Goal: Information Seeking & Learning: Learn about a topic

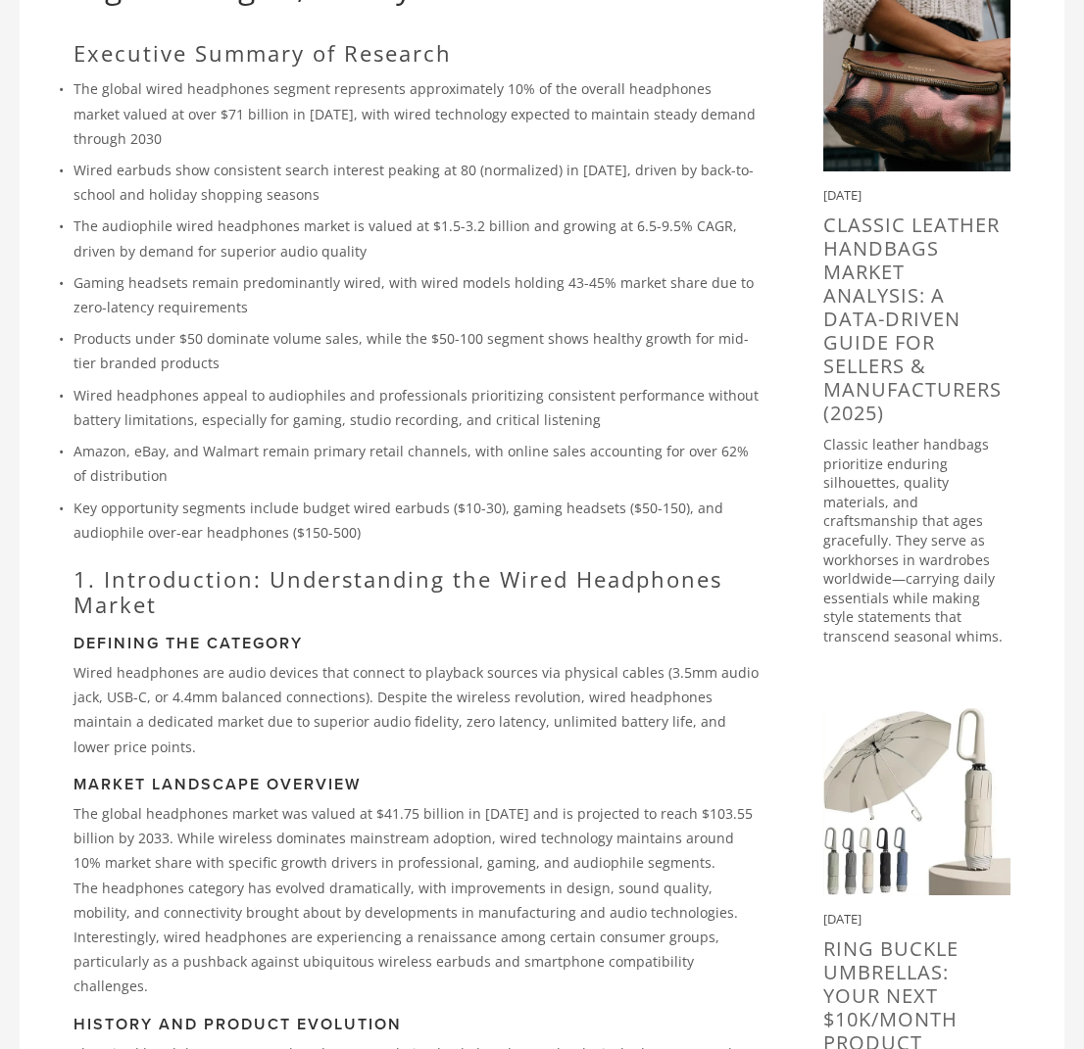
scroll to position [376, 0]
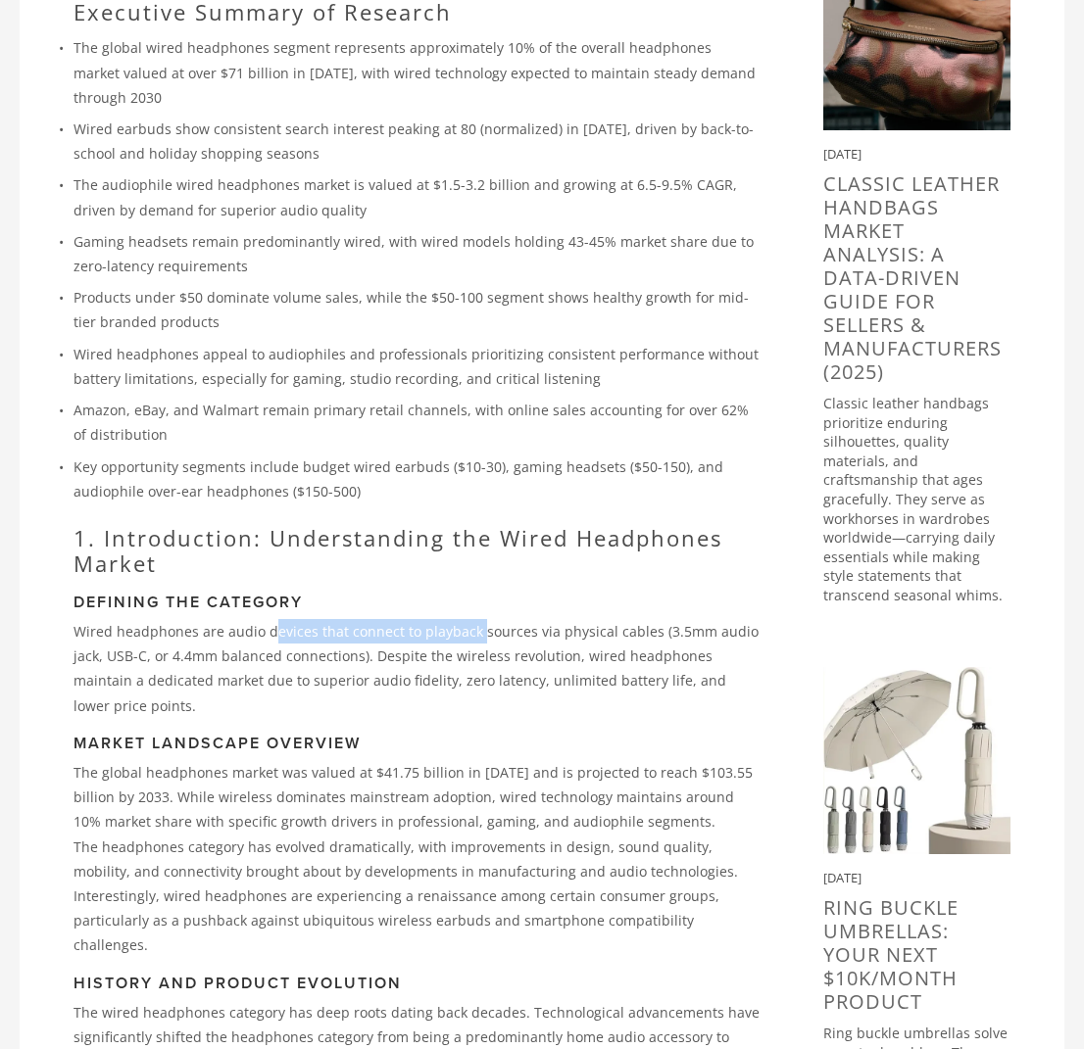
drag, startPoint x: 269, startPoint y: 625, endPoint x: 476, endPoint y: 622, distance: 206.8
click at [472, 621] on p "Wired headphones are audio devices that connect to playback sources via physica…" at bounding box center [416, 668] width 687 height 99
click at [540, 623] on p "Wired headphones are audio devices that connect to playback sources via physica…" at bounding box center [416, 668] width 687 height 99
drag, startPoint x: 598, startPoint y: 627, endPoint x: 403, endPoint y: 626, distance: 195.0
click at [403, 626] on p "Wired headphones are audio devices that connect to playback sources via physica…" at bounding box center [416, 668] width 687 height 99
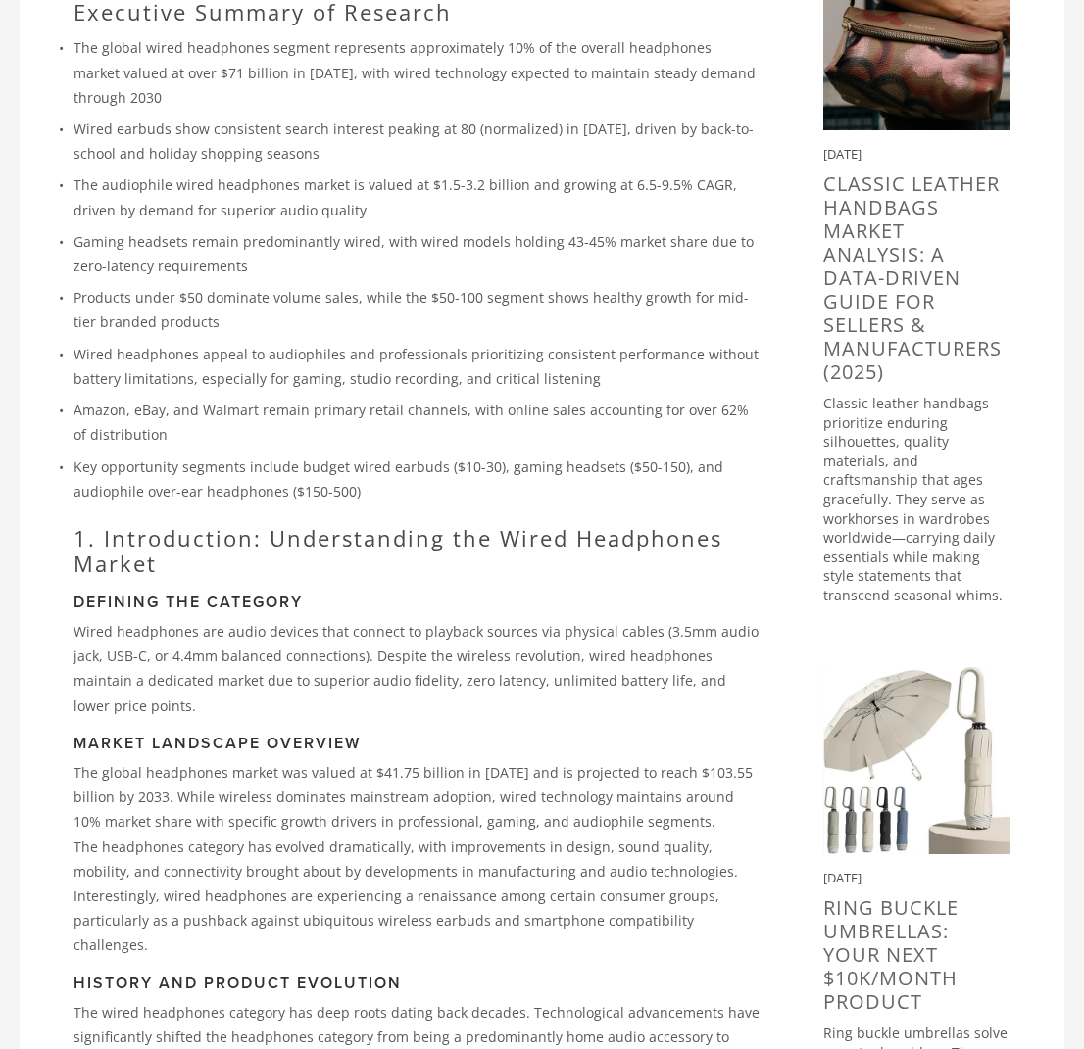
click at [403, 626] on p "Wired headphones are audio devices that connect to playback sources via physica…" at bounding box center [416, 668] width 687 height 99
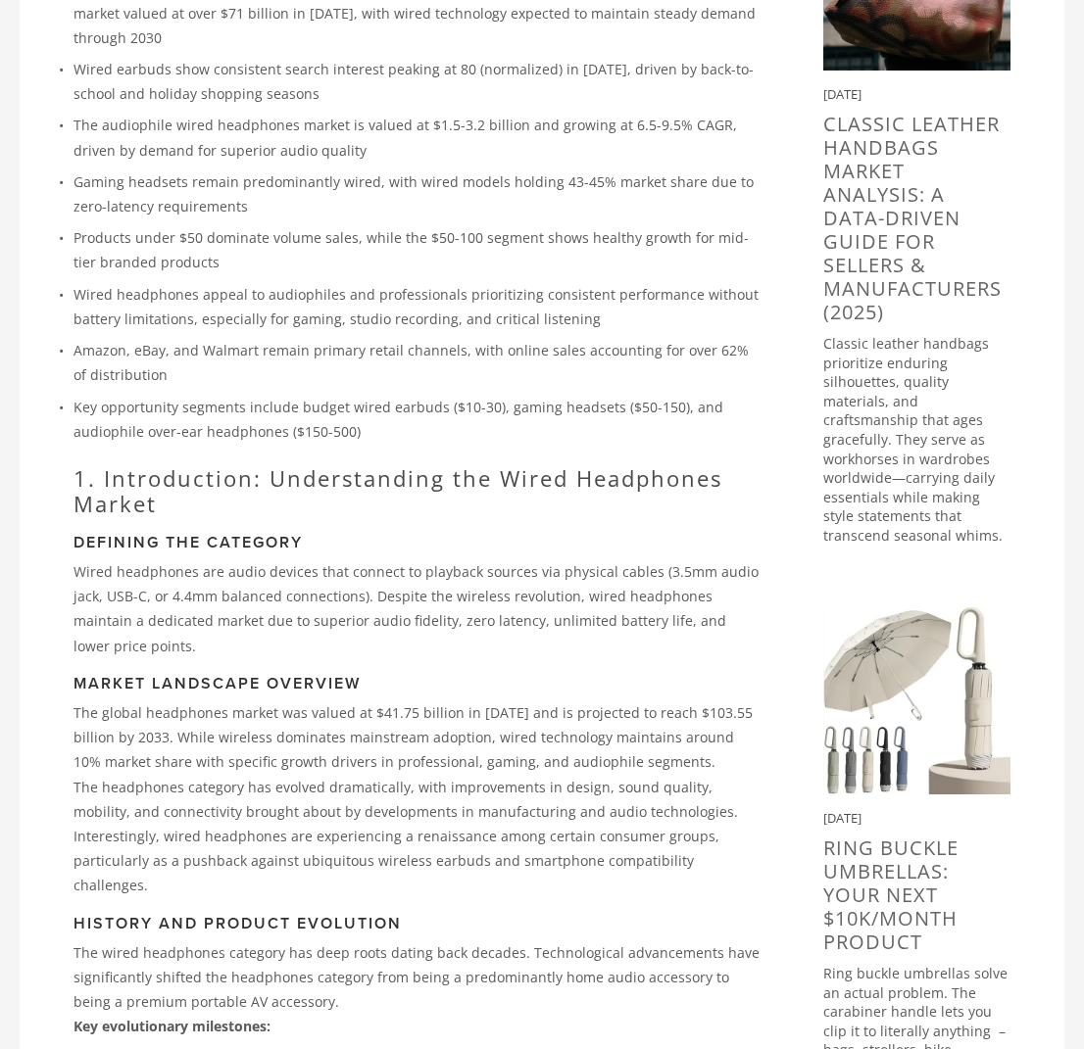
scroll to position [458, 0]
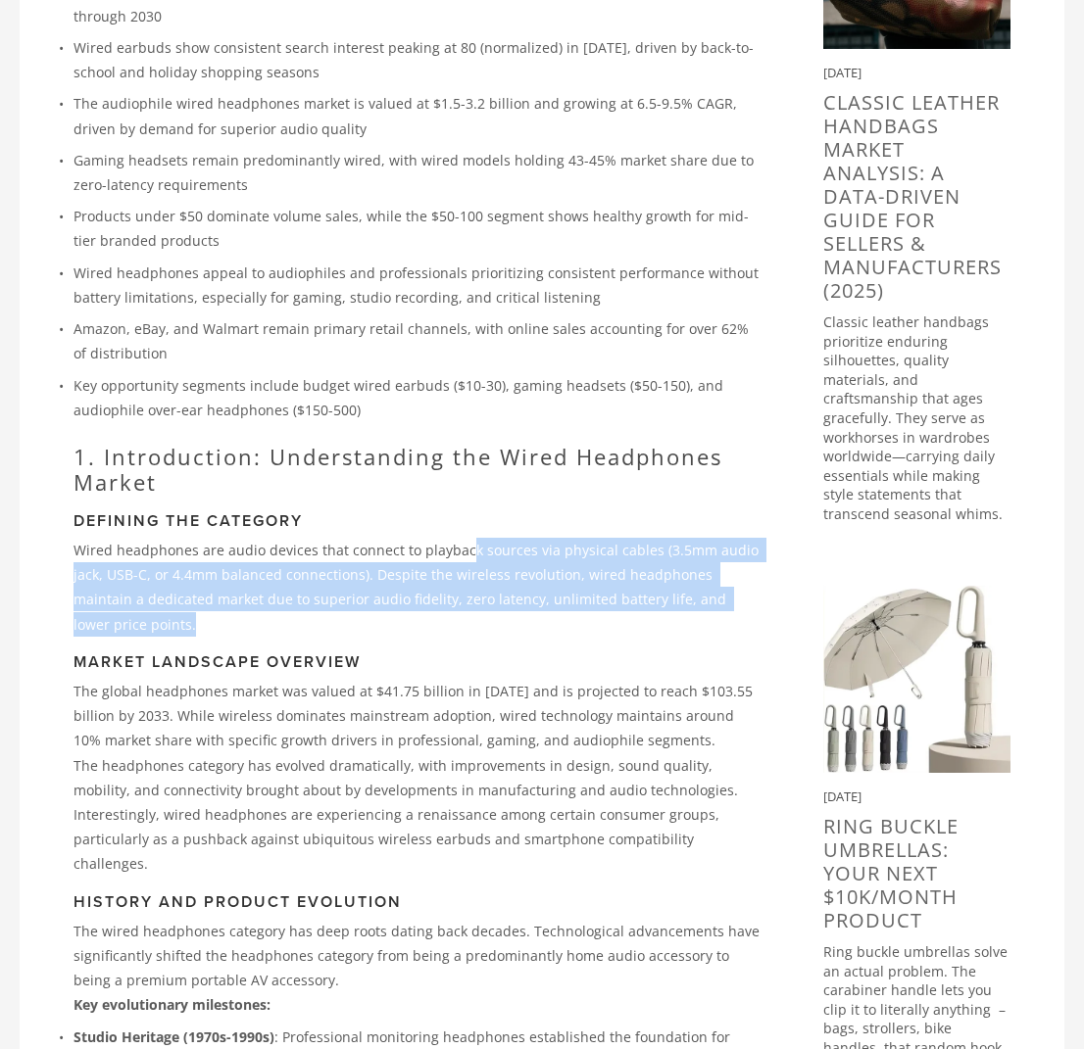
drag, startPoint x: 468, startPoint y: 618, endPoint x: 461, endPoint y: 542, distance: 76.7
click at [461, 542] on p "Wired headphones are audio devices that connect to playback sources via physica…" at bounding box center [416, 587] width 687 height 99
drag, startPoint x: 461, startPoint y: 542, endPoint x: 465, endPoint y: 602, distance: 59.9
click at [465, 602] on p "Wired headphones are audio devices that connect to playback sources via physica…" at bounding box center [416, 587] width 687 height 99
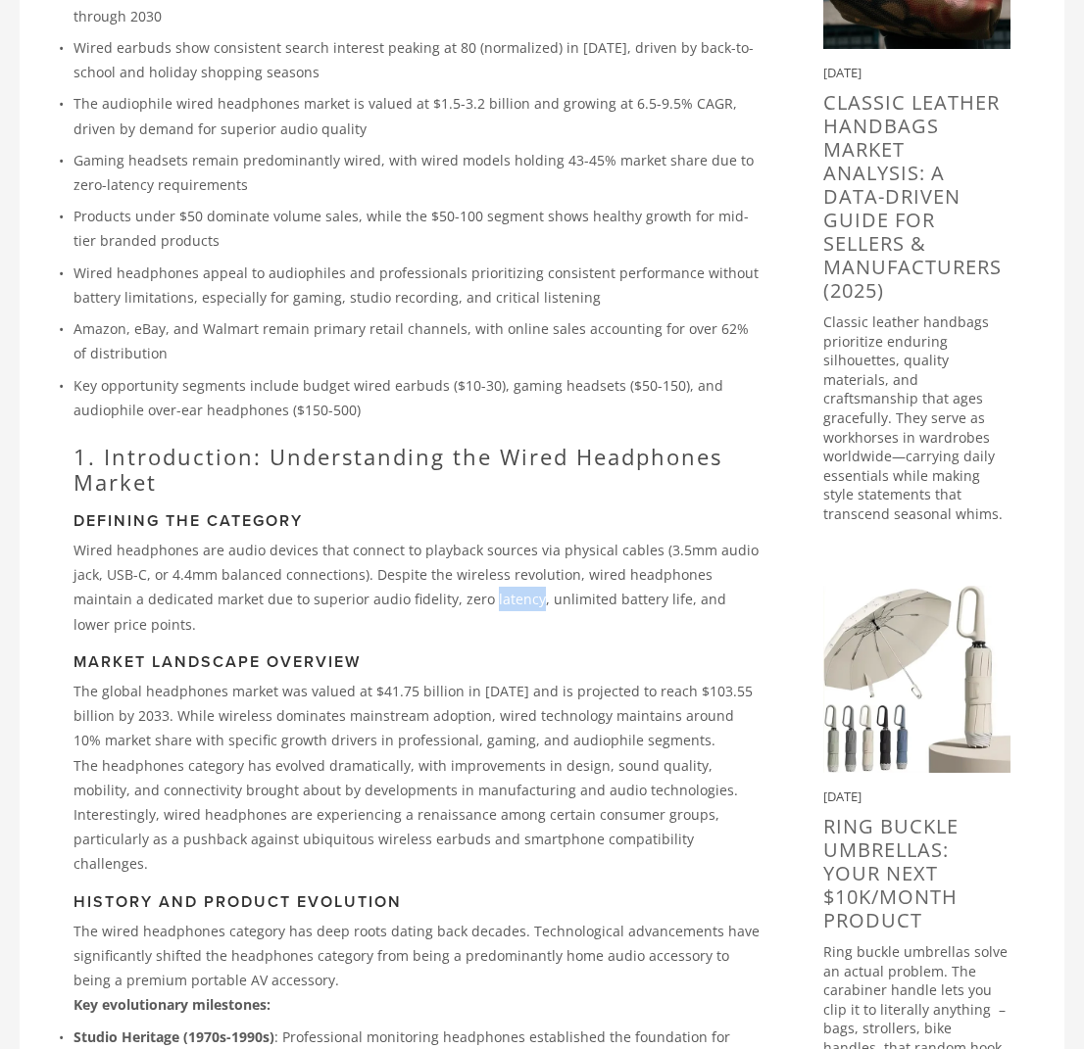
click at [465, 602] on p "Wired headphones are audio devices that connect to playback sources via physica…" at bounding box center [416, 587] width 687 height 99
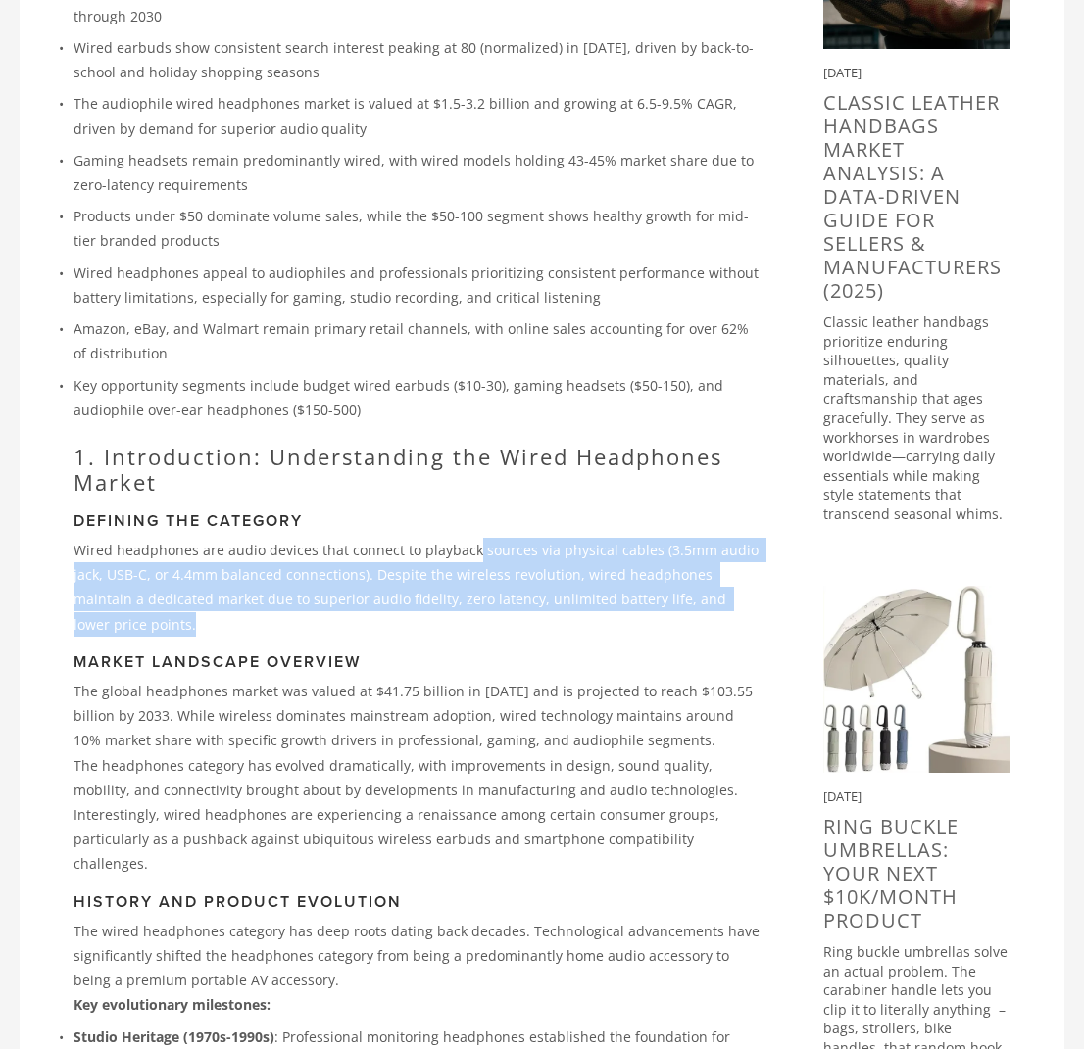
drag, startPoint x: 467, startPoint y: 611, endPoint x: 468, endPoint y: 545, distance: 66.6
click at [468, 545] on p "Wired headphones are audio devices that connect to playback sources via physica…" at bounding box center [416, 587] width 687 height 99
drag, startPoint x: 468, startPoint y: 545, endPoint x: 464, endPoint y: 619, distance: 74.6
click at [464, 619] on p "Wired headphones are audio devices that connect to playback sources via physica…" at bounding box center [416, 587] width 687 height 99
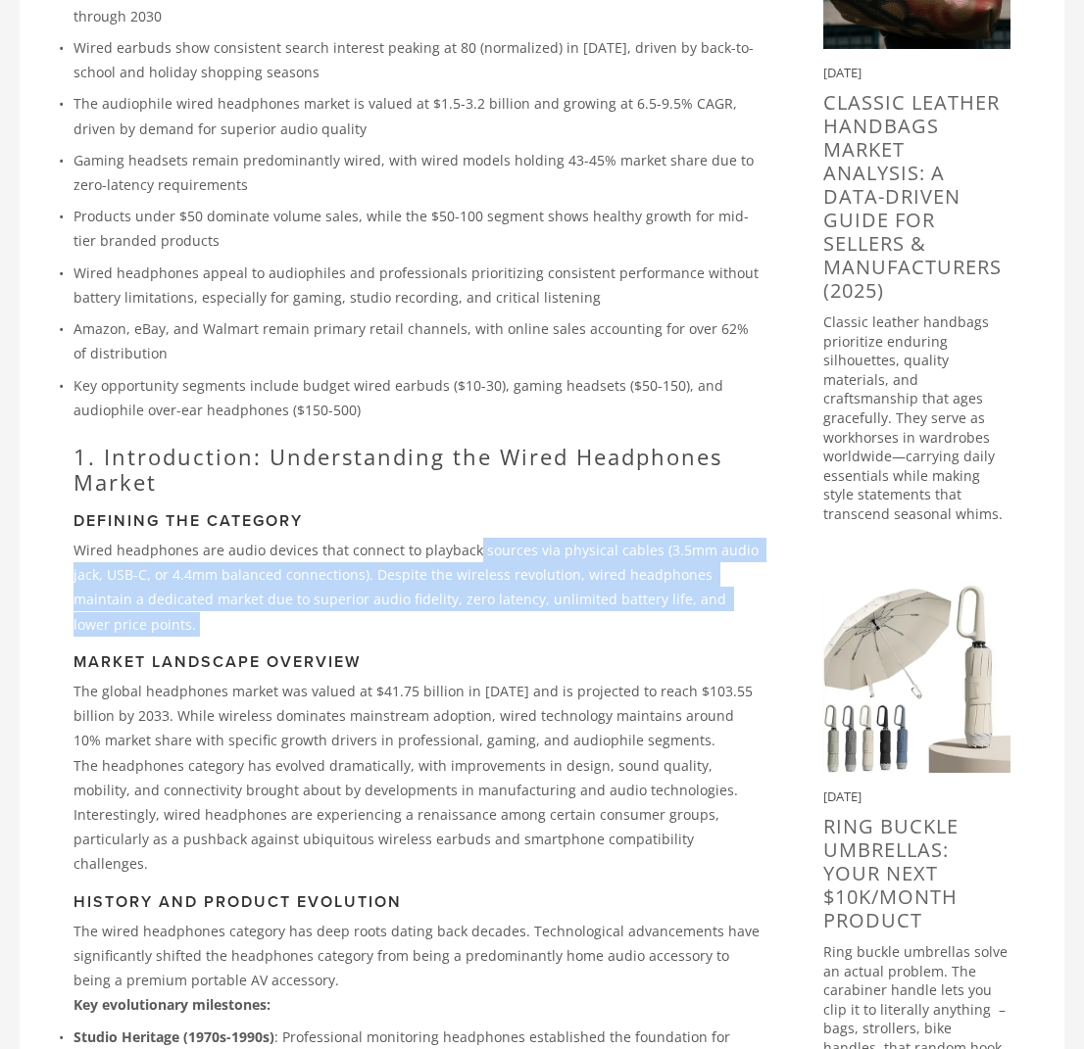
click at [465, 619] on p "Wired headphones are audio devices that connect to playback sources via physica…" at bounding box center [416, 587] width 687 height 99
drag, startPoint x: 465, startPoint y: 619, endPoint x: 471, endPoint y: 548, distance: 71.8
click at [471, 548] on p "Wired headphones are audio devices that connect to playback sources via physica…" at bounding box center [416, 587] width 687 height 99
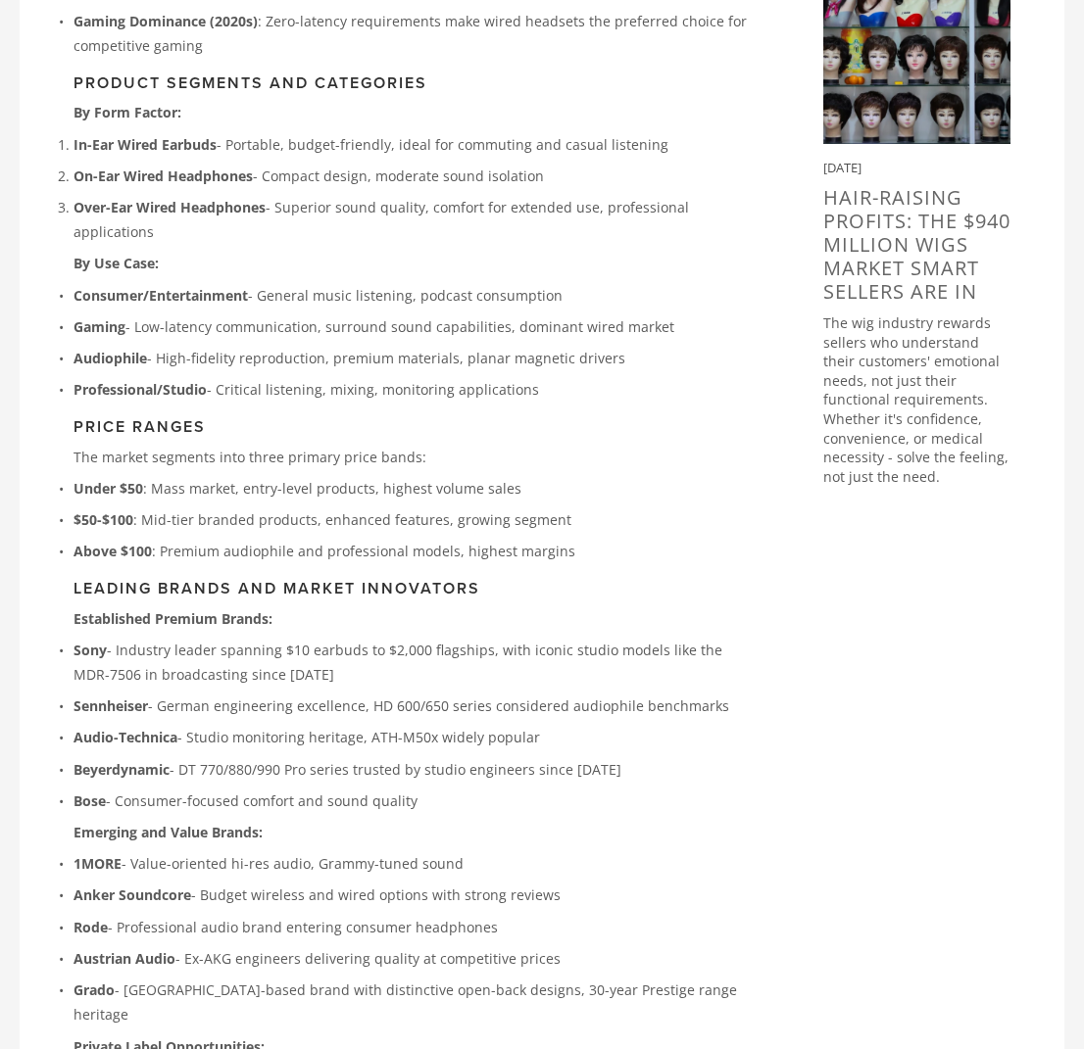
scroll to position [1643, 0]
drag, startPoint x: 276, startPoint y: 431, endPoint x: 461, endPoint y: 421, distance: 184.5
click at [461, 475] on p "Under $50 : Mass market, entry-level products, highest volume sales" at bounding box center [416, 487] width 687 height 24
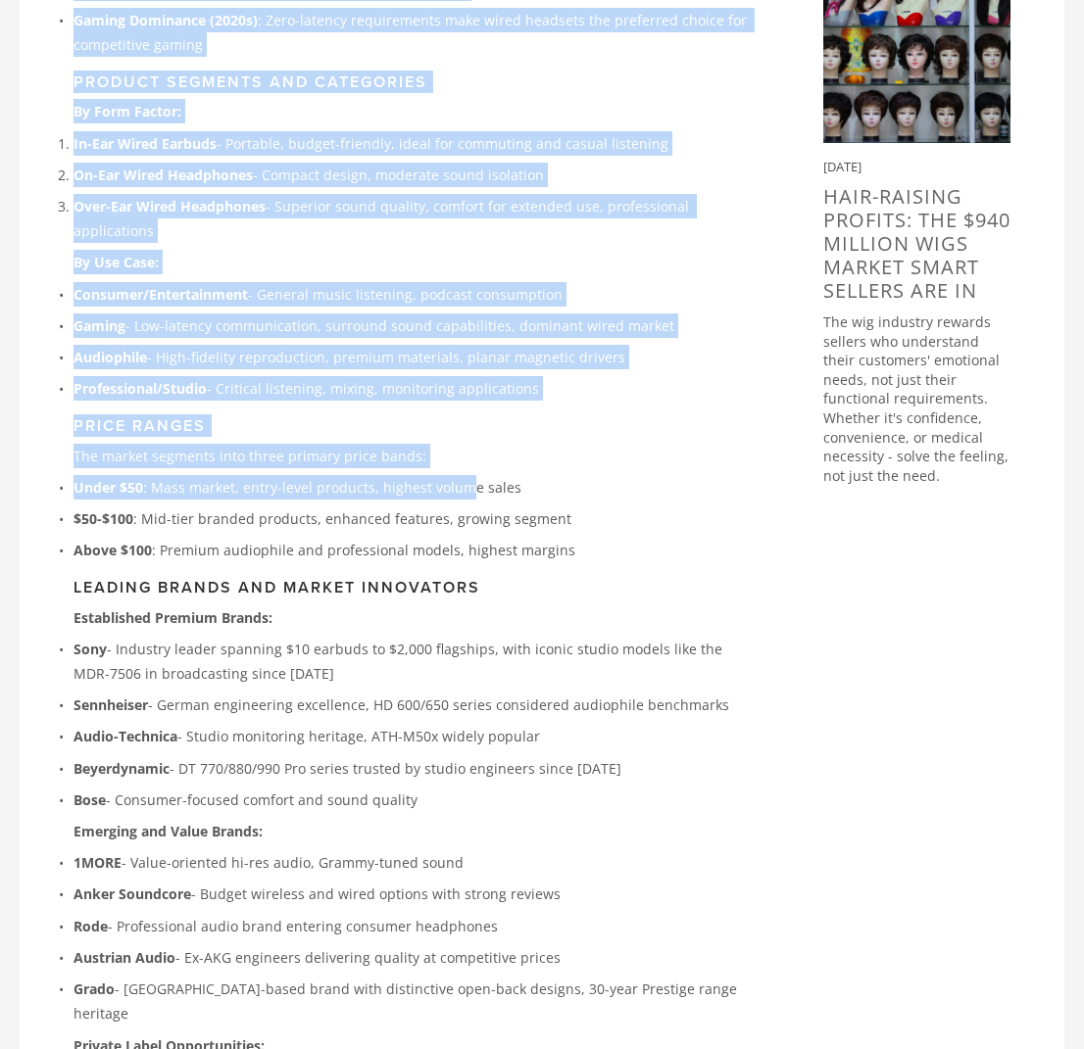
scroll to position [1643, 1]
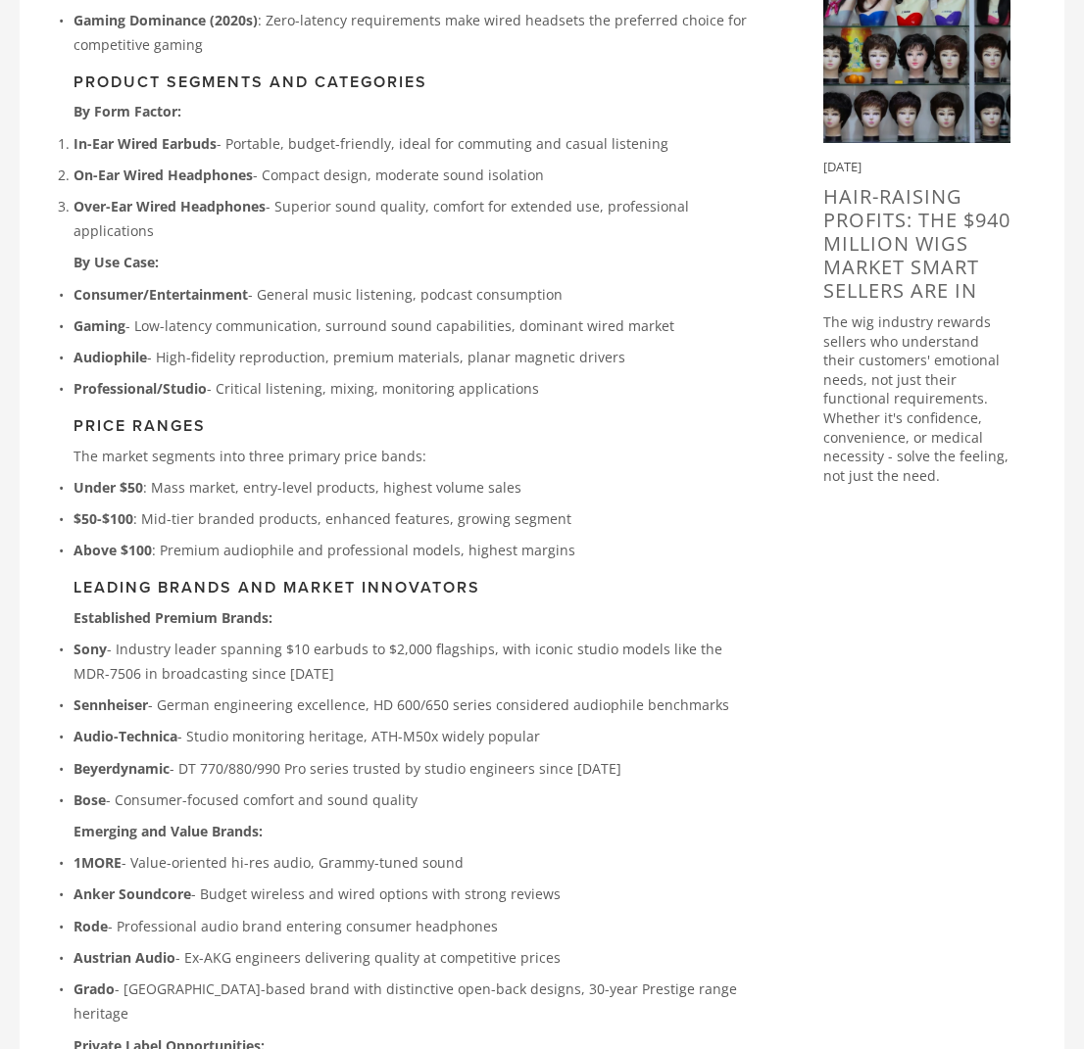
click at [404, 507] on p "$50-$100 : Mid-tier branded products, enhanced features, growing segment" at bounding box center [416, 519] width 687 height 24
drag, startPoint x: 438, startPoint y: 428, endPoint x: 235, endPoint y: 415, distance: 203.2
click at [235, 475] on p "Under $50 : Mass market, entry-level products, highest volume sales" at bounding box center [416, 487] width 687 height 24
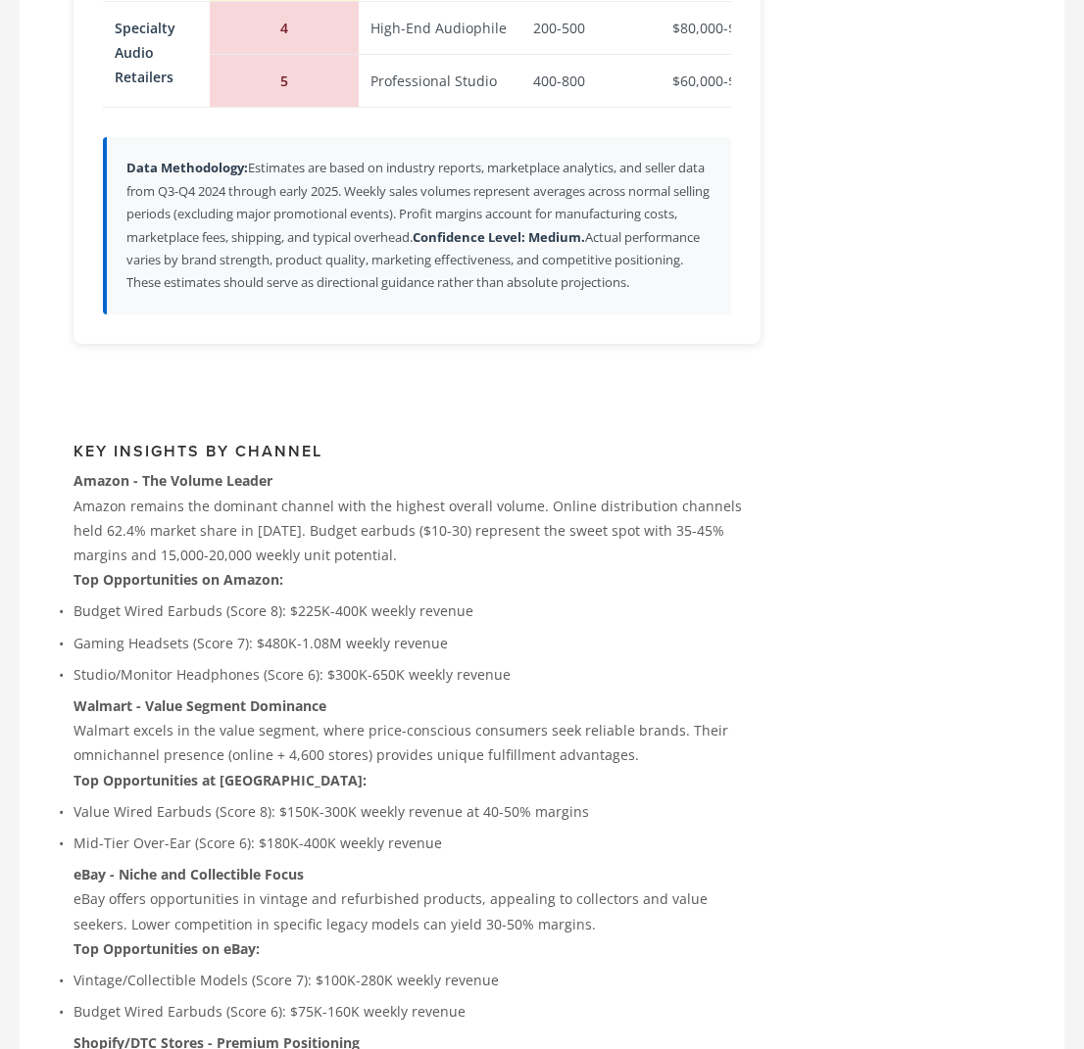
scroll to position [4245, 0]
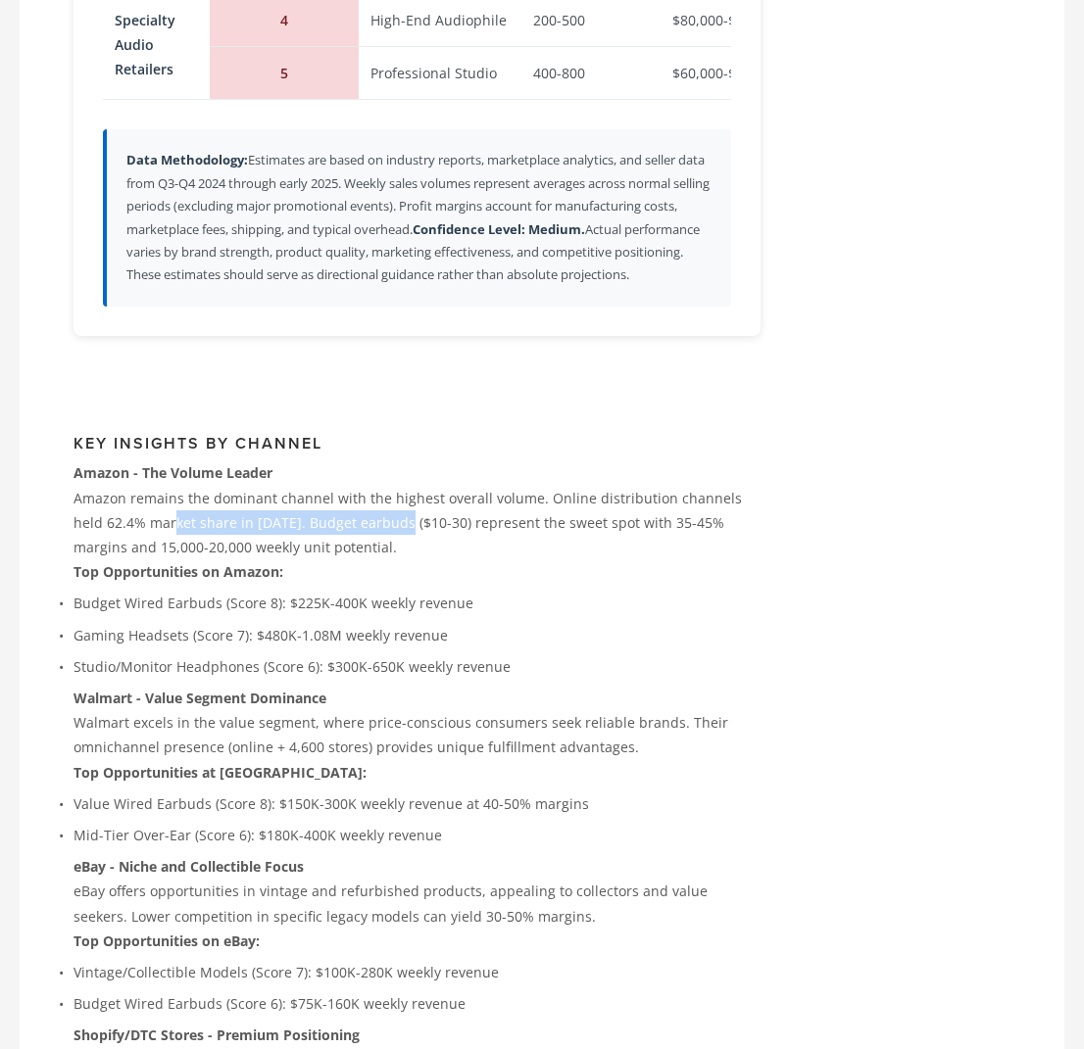
drag, startPoint x: 139, startPoint y: 412, endPoint x: 370, endPoint y: 405, distance: 231.3
click at [370, 486] on p "Amazon remains the dominant channel with the highest overall volume. Online dis…" at bounding box center [416, 523] width 687 height 74
click at [332, 486] on p "Amazon remains the dominant channel with the highest overall volume. Online dis…" at bounding box center [416, 523] width 687 height 74
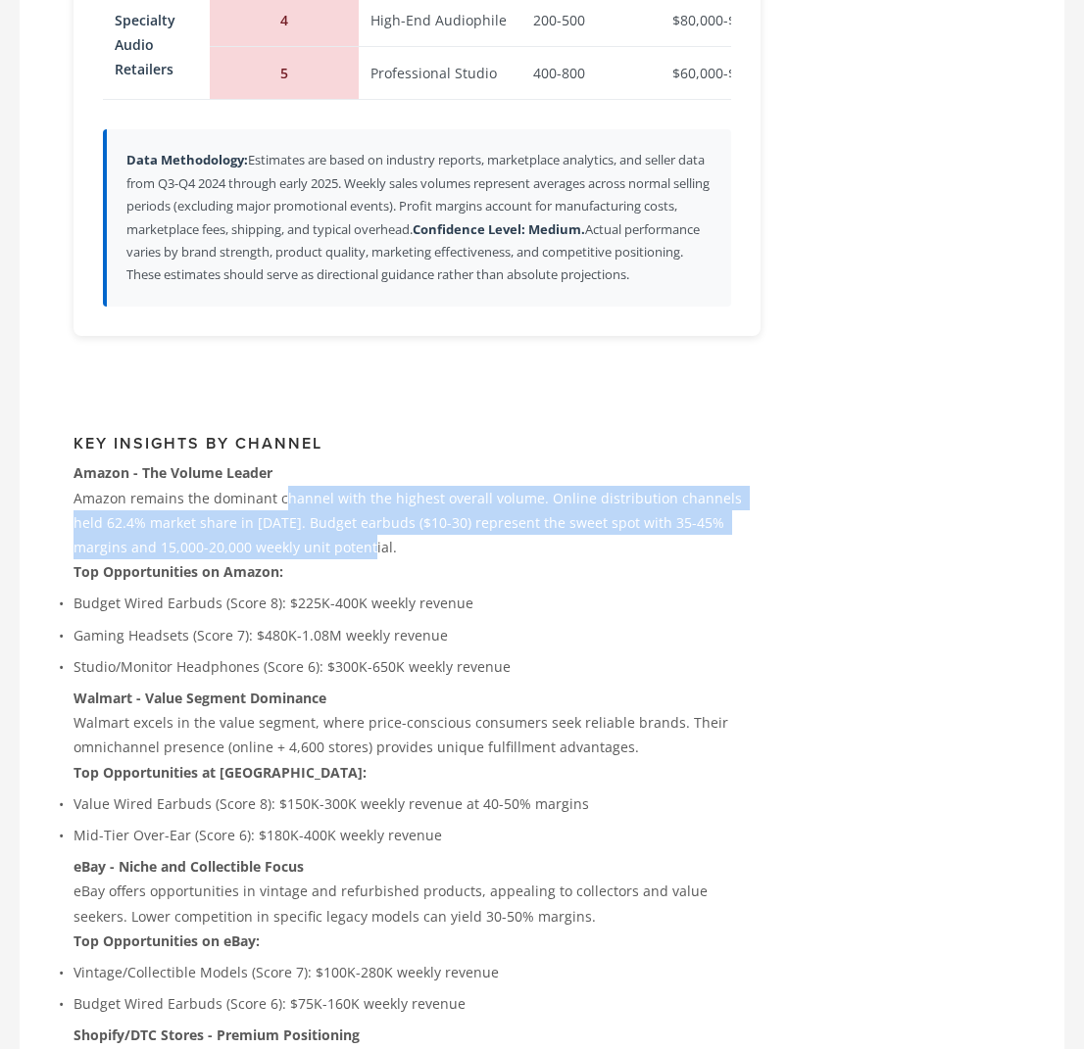
drag, startPoint x: 295, startPoint y: 451, endPoint x: 285, endPoint y: 398, distance: 53.8
click at [285, 486] on p "Amazon remains the dominant channel with the highest overall volume. Online dis…" at bounding box center [416, 523] width 687 height 74
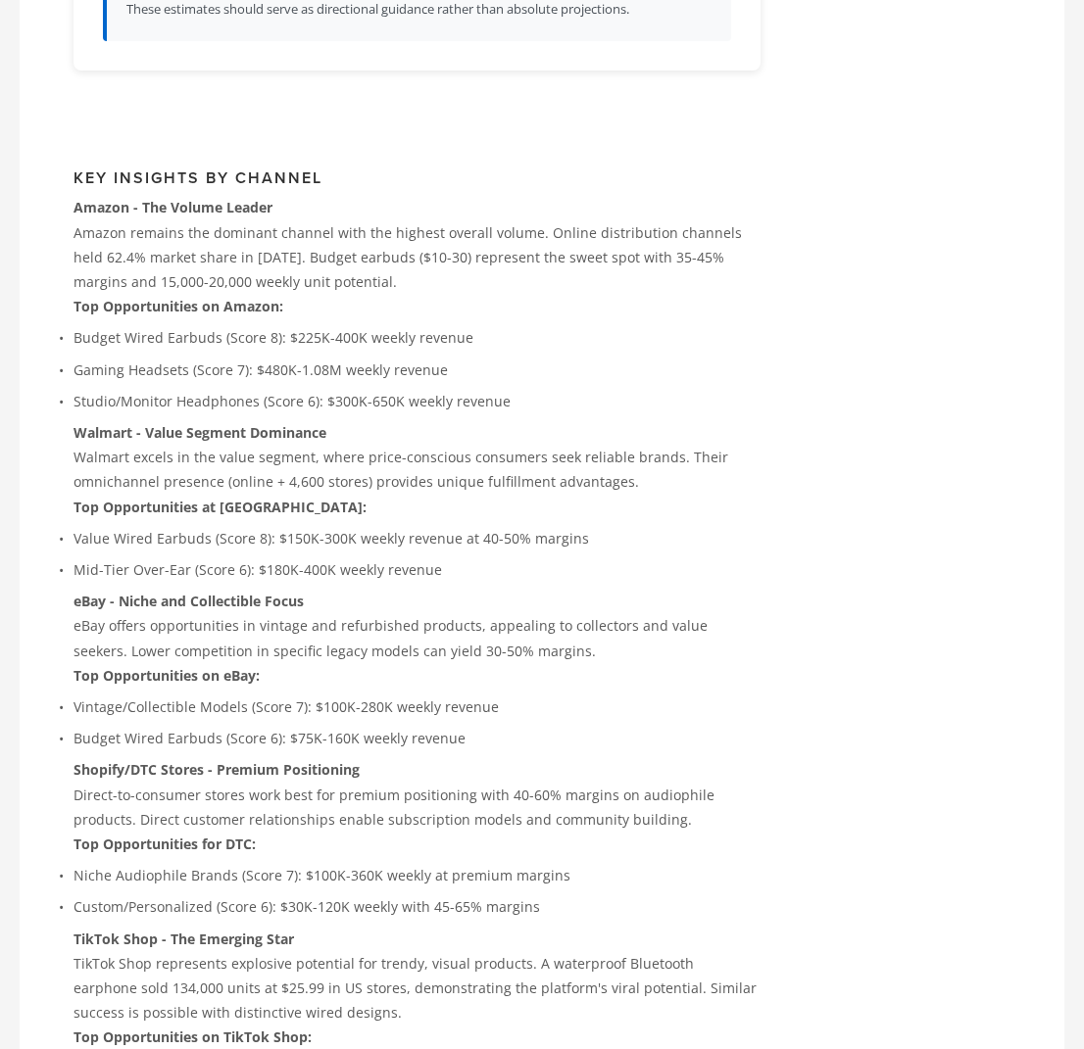
scroll to position [4512, 0]
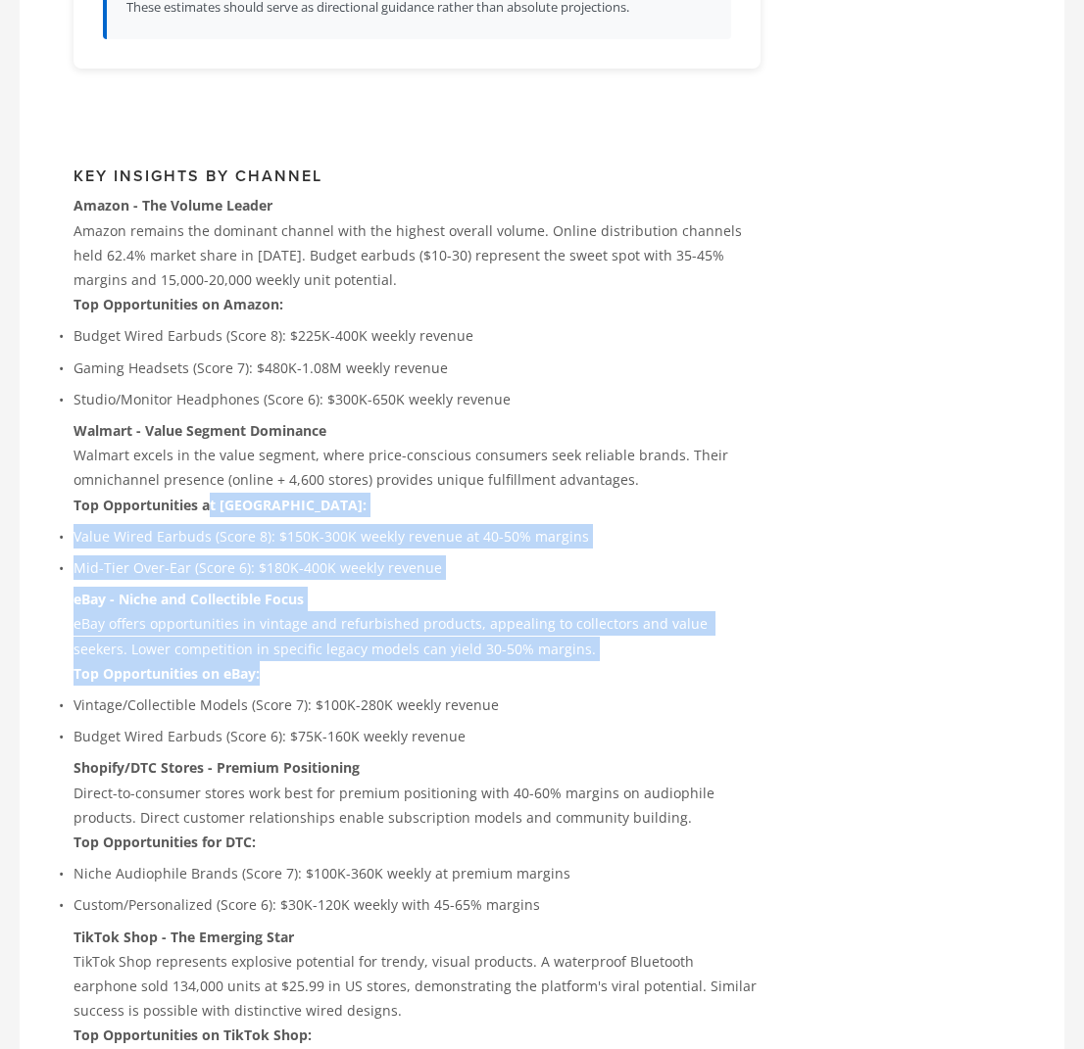
drag, startPoint x: 289, startPoint y: 563, endPoint x: 208, endPoint y: 391, distance: 190.7
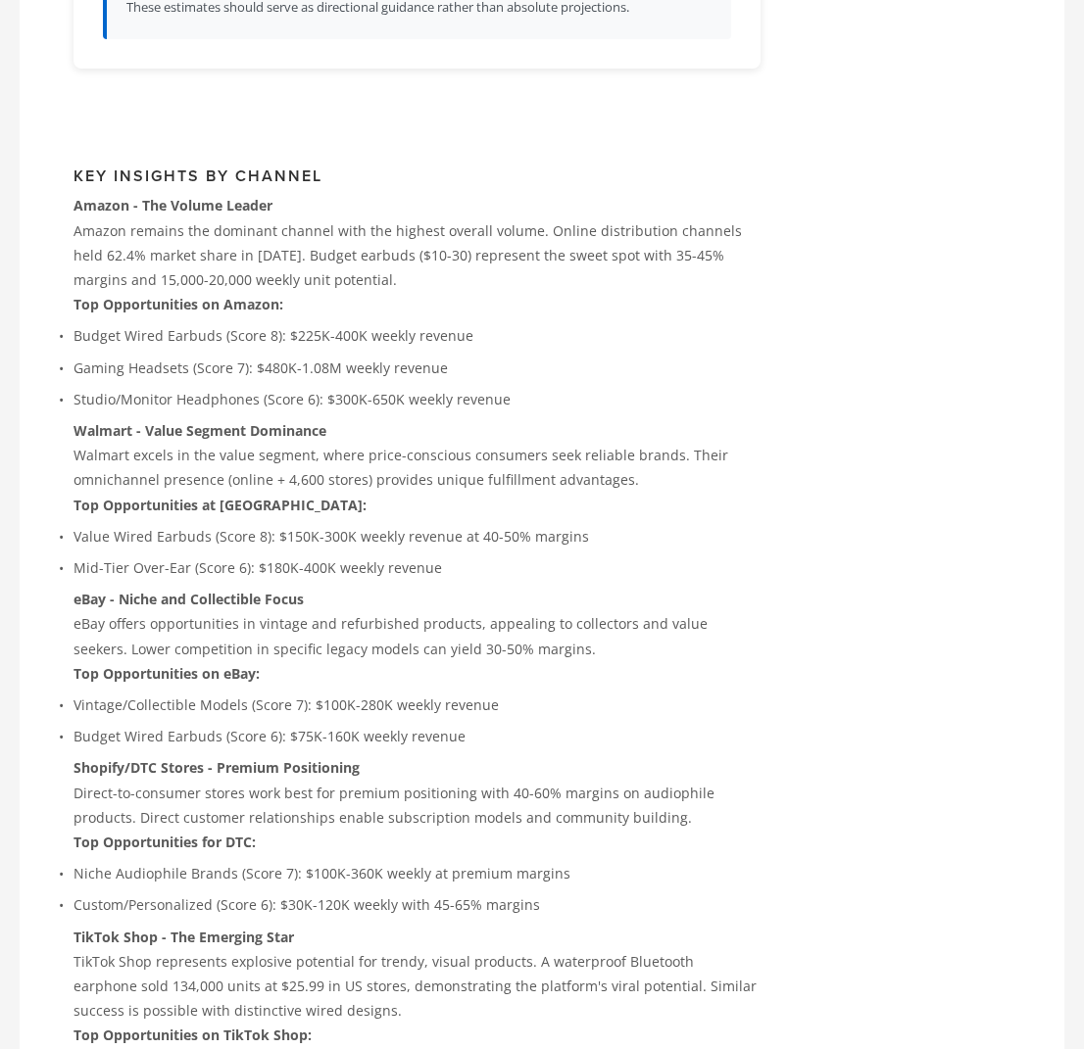
click at [208, 496] on strong "Top Opportunities at [GEOGRAPHIC_DATA]:" at bounding box center [219, 505] width 293 height 19
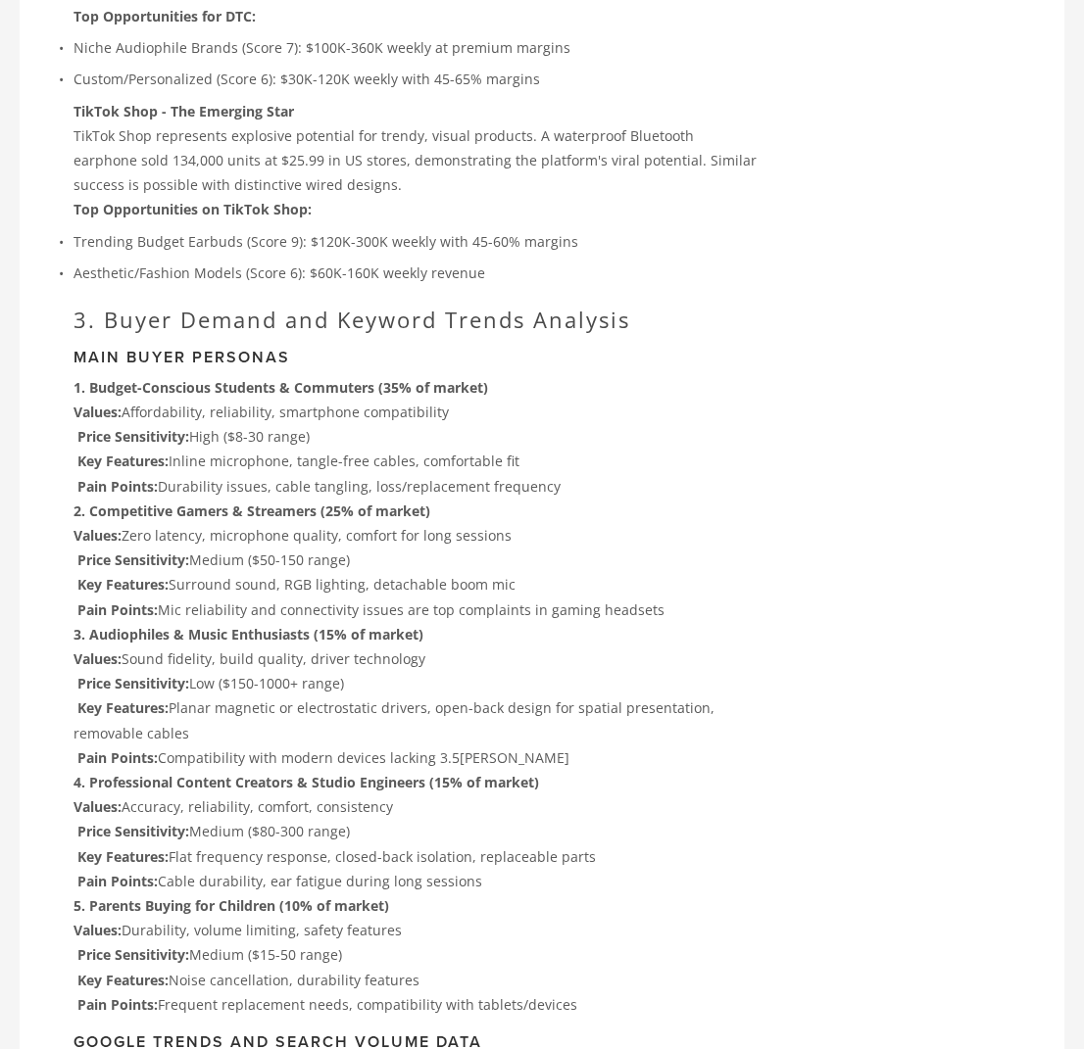
scroll to position [5353, 0]
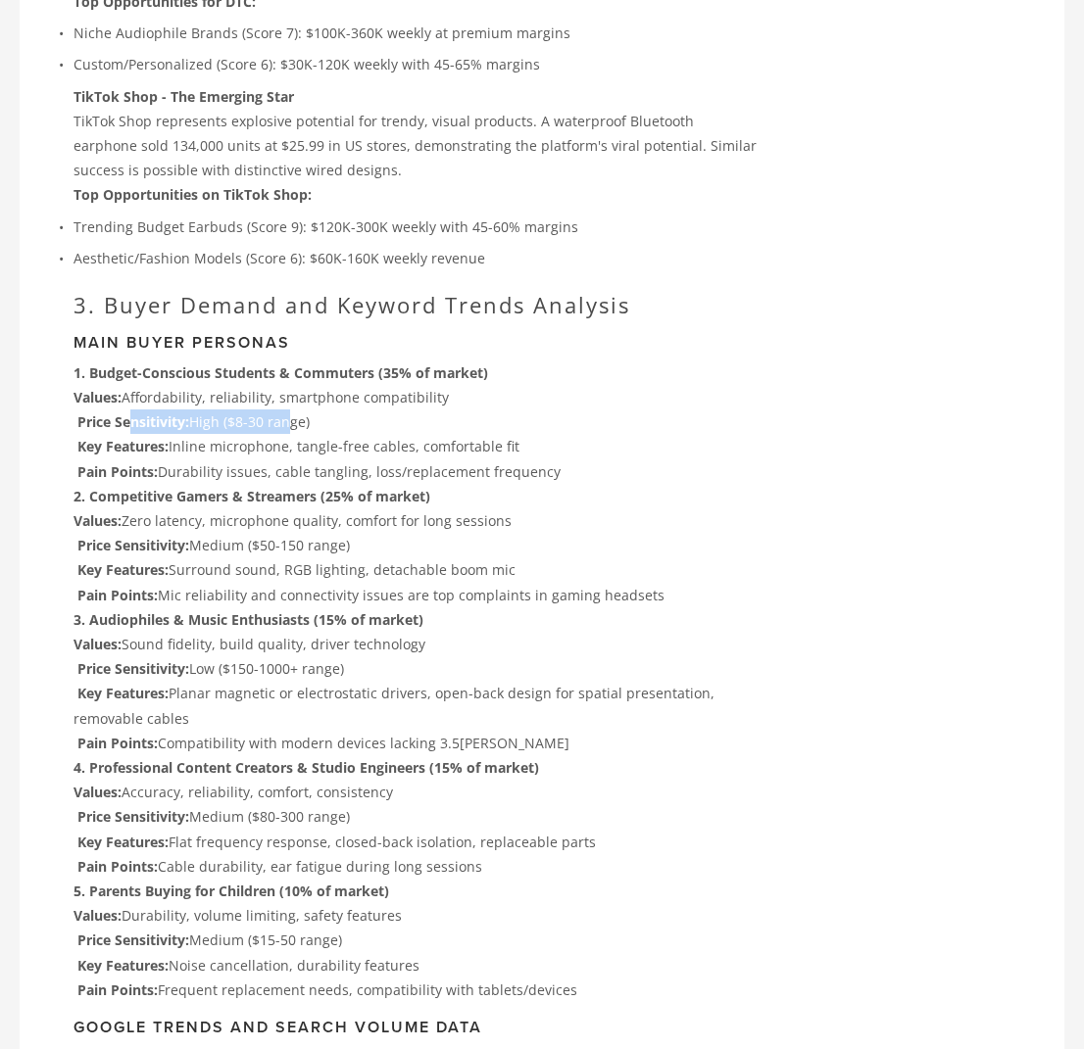
drag, startPoint x: 131, startPoint y: 317, endPoint x: 280, endPoint y: 308, distance: 149.3
click at [280, 385] on p "Values: Affordability, reliability, smartphone compatibility Price Sensitivity:…" at bounding box center [416, 434] width 687 height 99
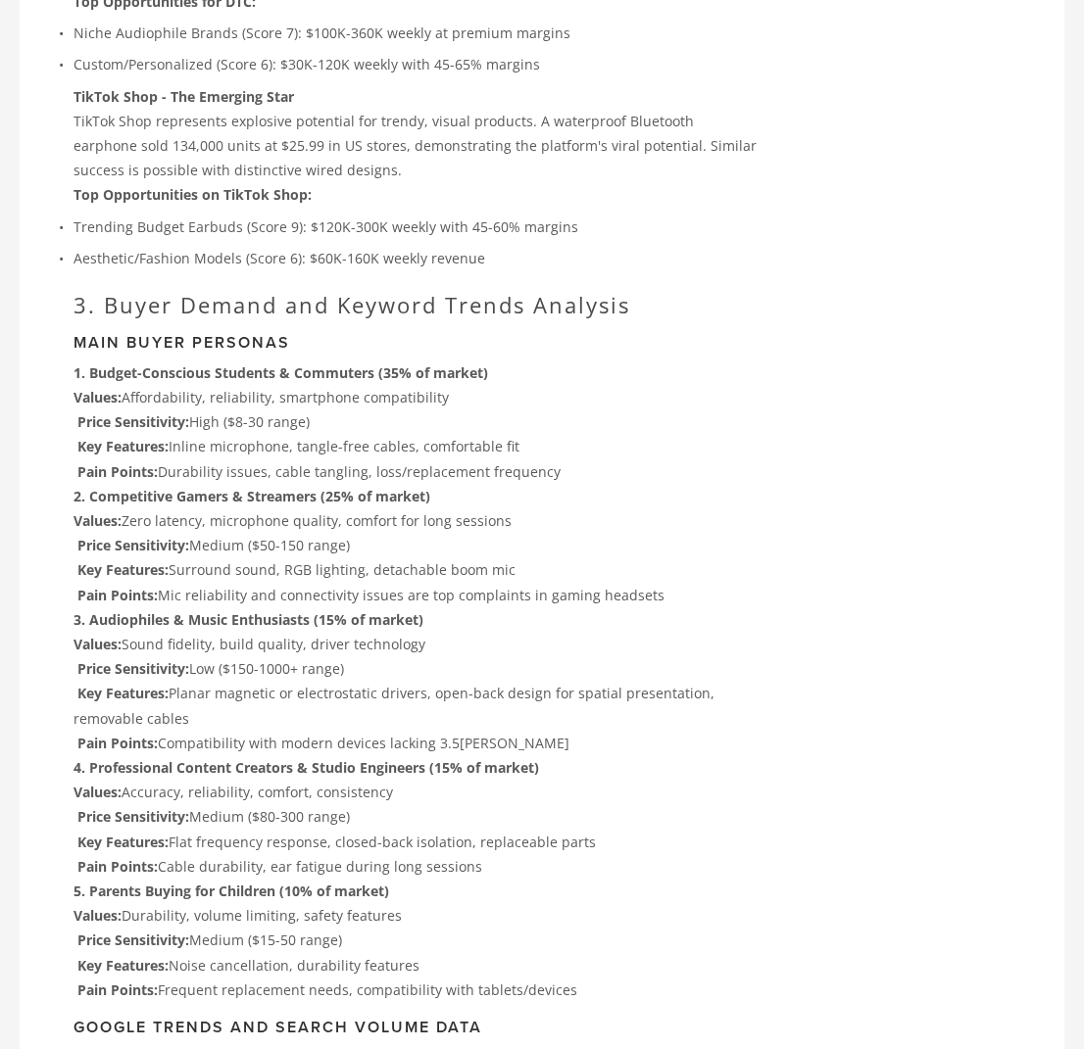
click at [247, 385] on p "Values: Affordability, reliability, smartphone compatibility Price Sensitivity:…" at bounding box center [416, 434] width 687 height 99
click at [234, 385] on p "Values: Affordability, reliability, smartphone compatibility Price Sensitivity:…" at bounding box center [416, 434] width 687 height 99
click at [209, 509] on p "Values: Zero latency, microphone quality, comfort for long sessions Price Sensi…" at bounding box center [416, 558] width 687 height 99
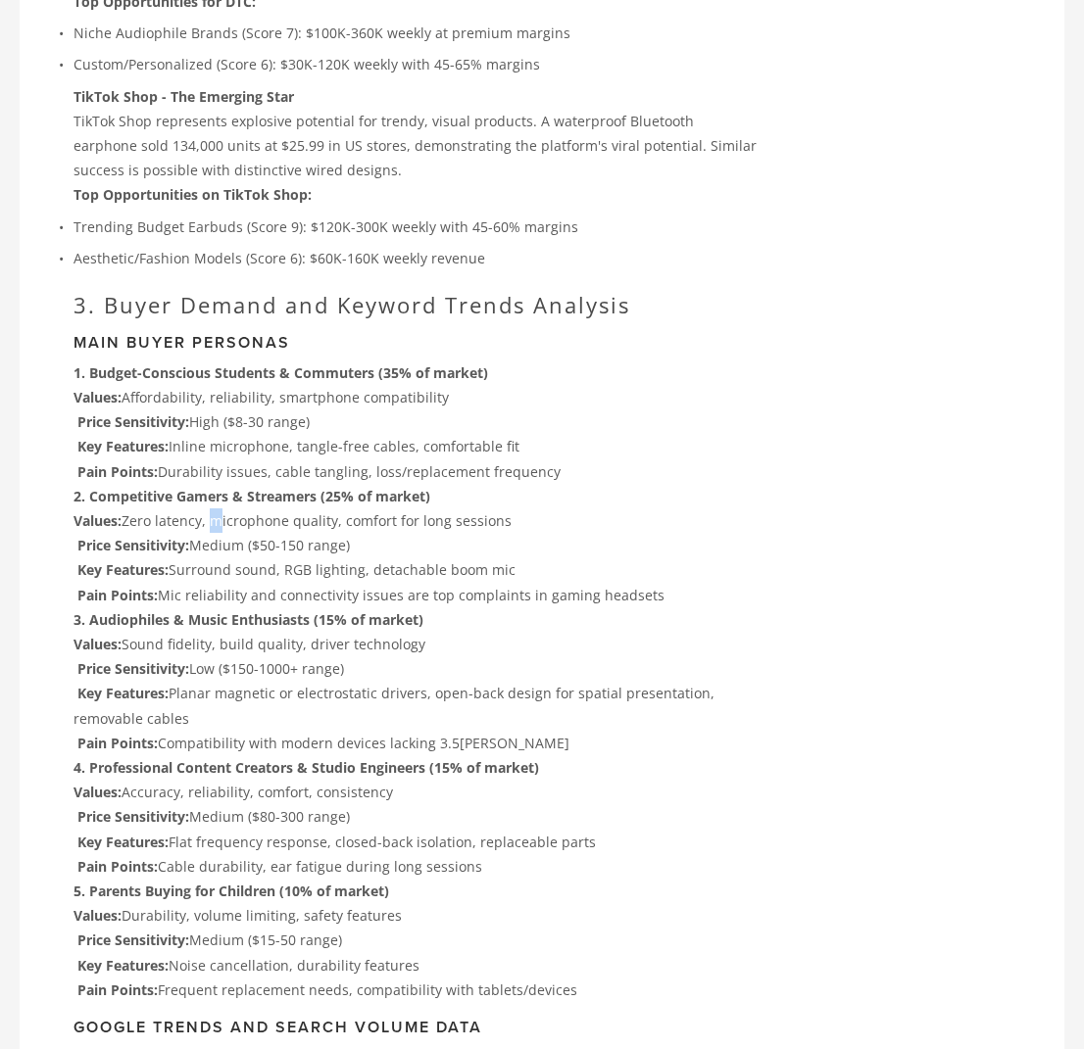
click at [209, 509] on p "Values: Zero latency, microphone quality, comfort for long sessions Price Sensi…" at bounding box center [416, 558] width 687 height 99
click at [208, 509] on p "Values: Zero latency, microphone quality, comfort for long sessions Price Sensi…" at bounding box center [416, 558] width 687 height 99
drag, startPoint x: 208, startPoint y: 410, endPoint x: 348, endPoint y: 406, distance: 140.2
click at [348, 509] on p "Values: Zero latency, microphone quality, comfort for long sessions Price Sensi…" at bounding box center [416, 558] width 687 height 99
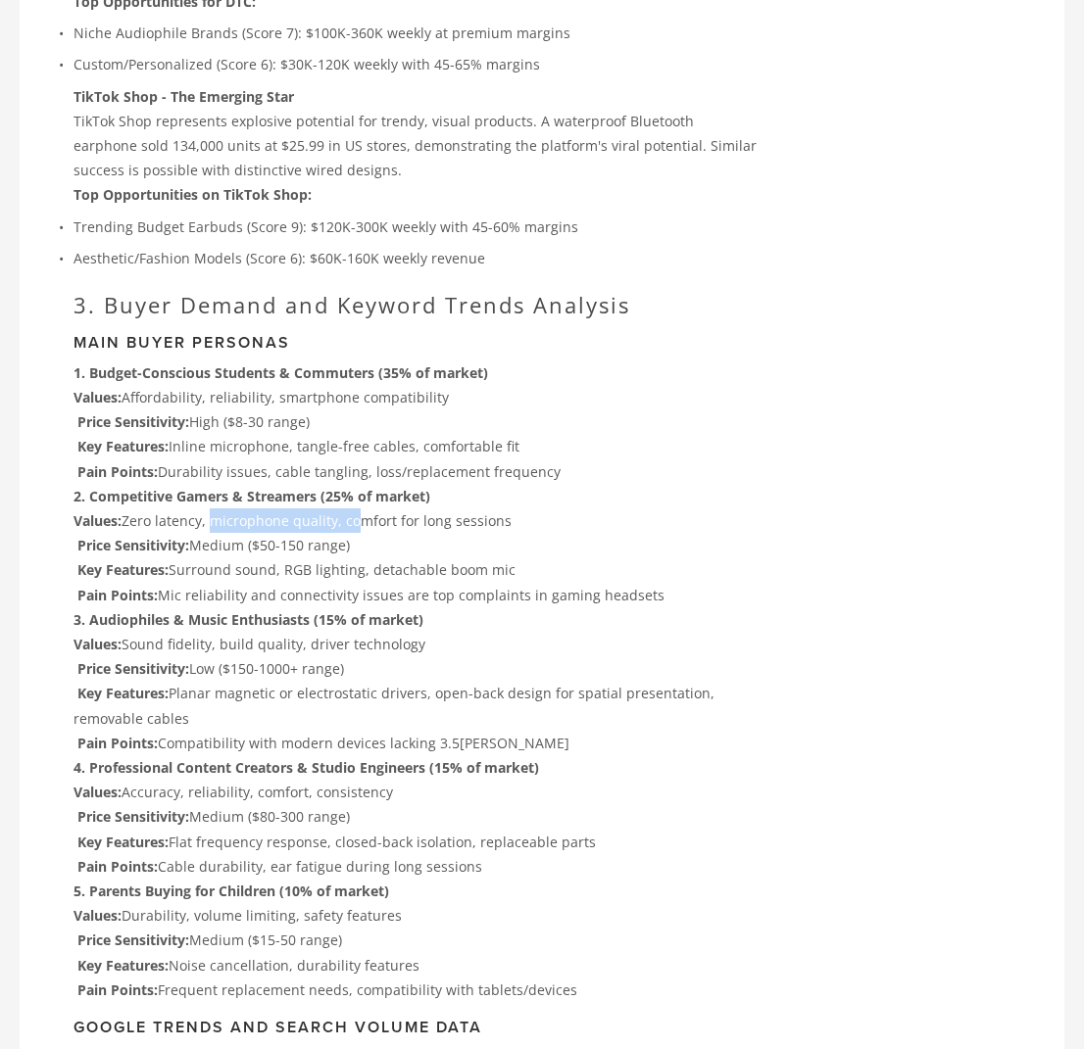
click at [348, 509] on p "Values: Zero latency, microphone quality, comfort for long sessions Price Sensi…" at bounding box center [416, 558] width 687 height 99
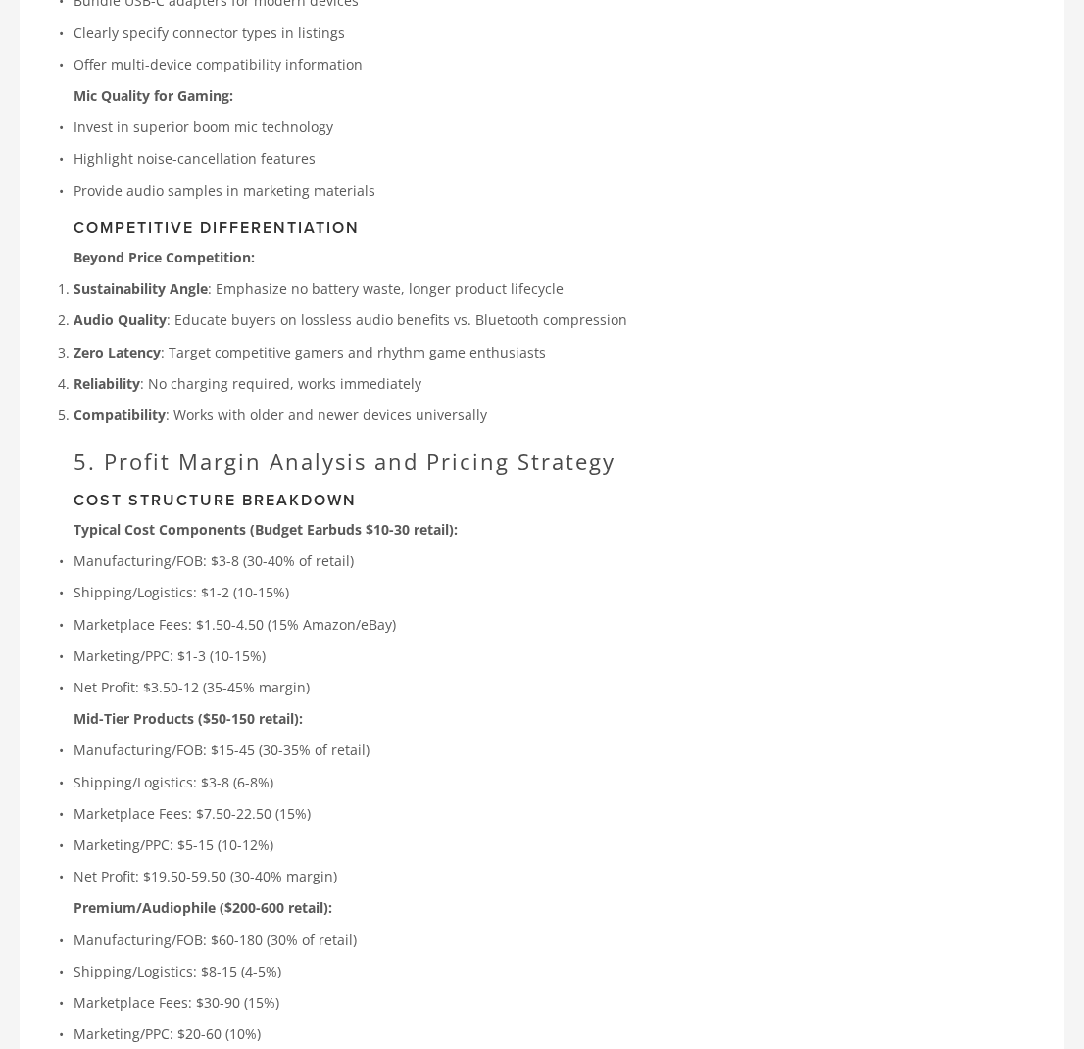
scroll to position [9084, 0]
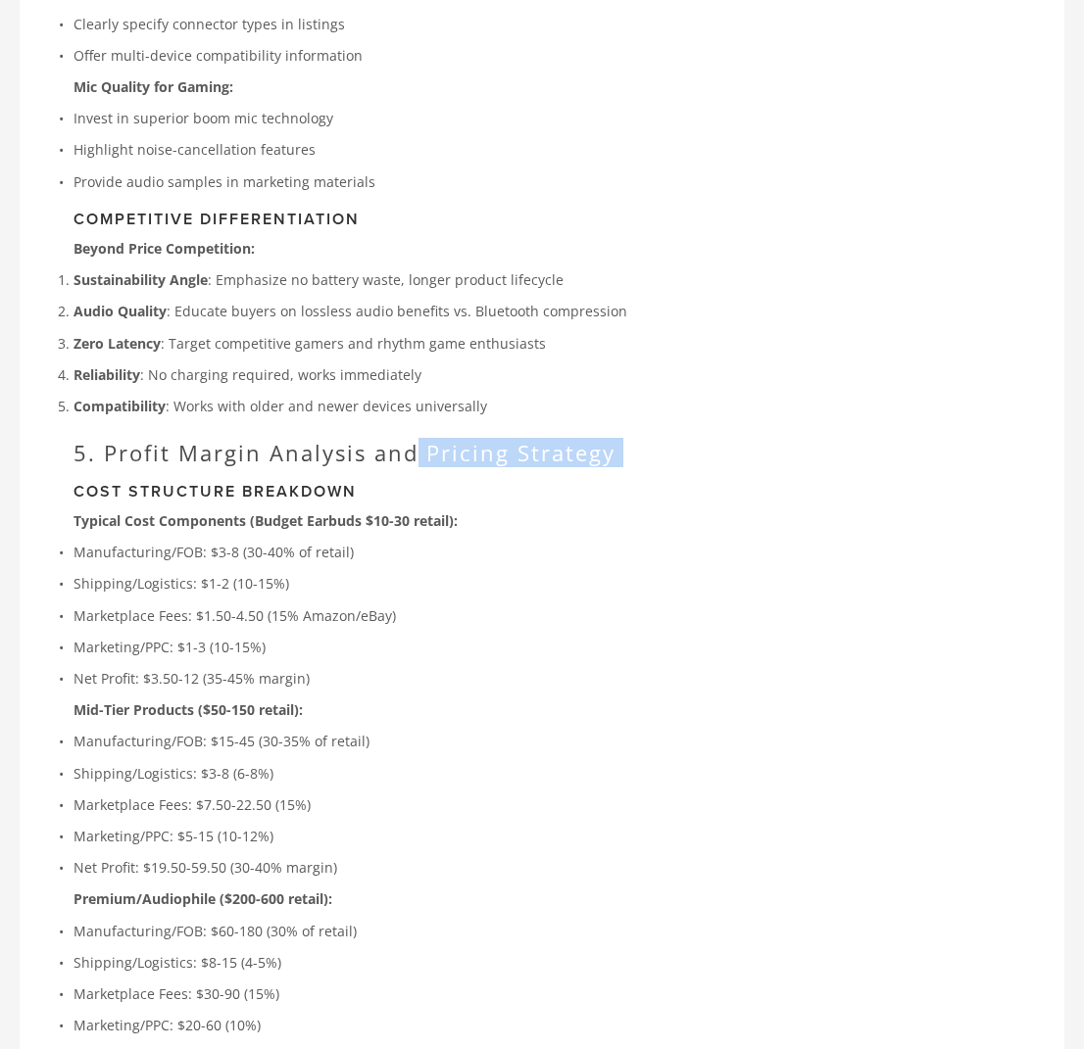
drag, startPoint x: 171, startPoint y: 283, endPoint x: 419, endPoint y: 277, distance: 248.0
click at [419, 440] on h2 "5. Profit Margin Analysis and Pricing Strategy" at bounding box center [416, 452] width 687 height 25
drag, startPoint x: 298, startPoint y: 333, endPoint x: 403, endPoint y: 328, distance: 105.0
click at [402, 511] on strong "Typical Cost Components (Budget Earbuds $10-30 retail):" at bounding box center [265, 520] width 384 height 19
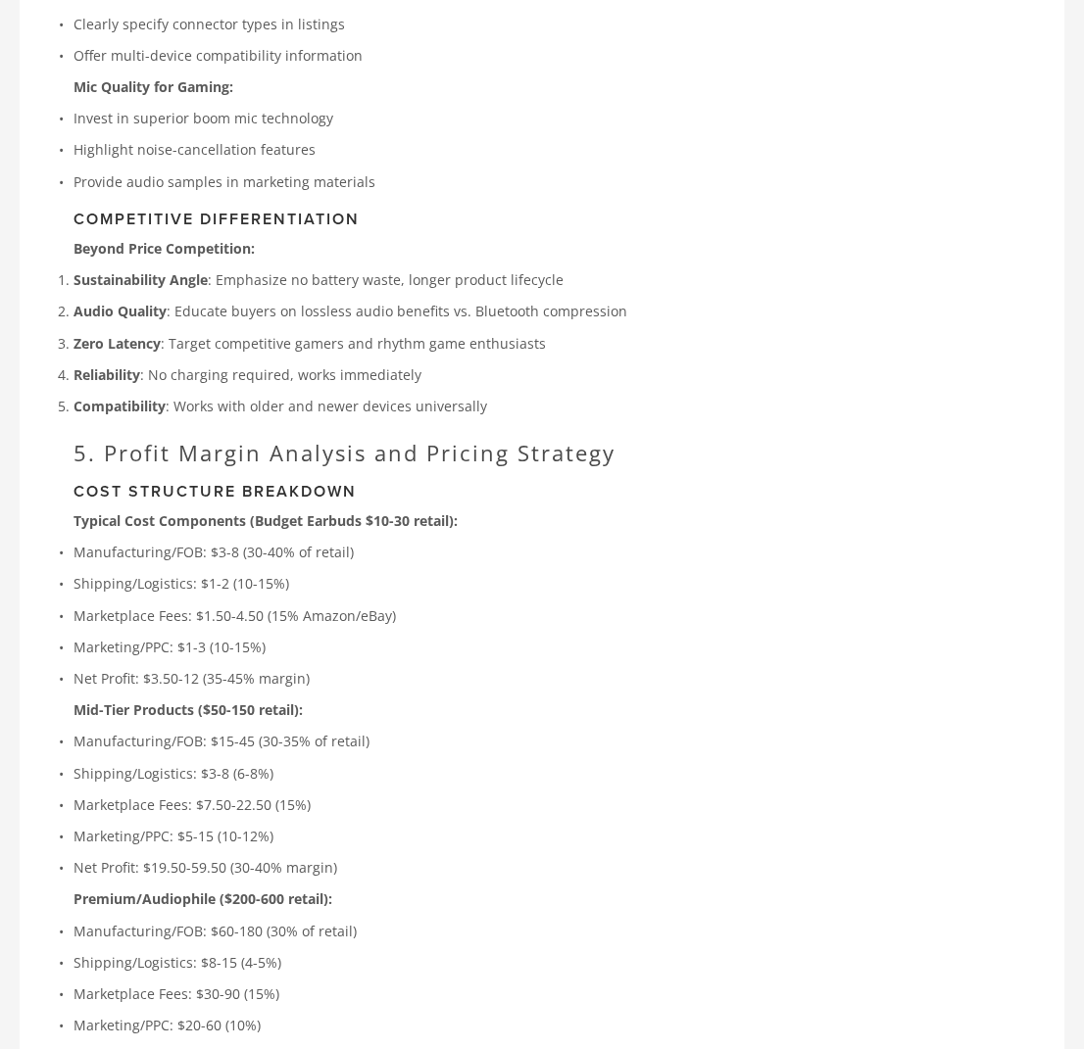
click at [432, 511] on strong "Typical Cost Components (Budget Earbuds $10-30 retail):" at bounding box center [265, 520] width 384 height 19
click at [292, 635] on p "Marketing/PPC: $1-3 (10-15%)" at bounding box center [416, 647] width 687 height 24
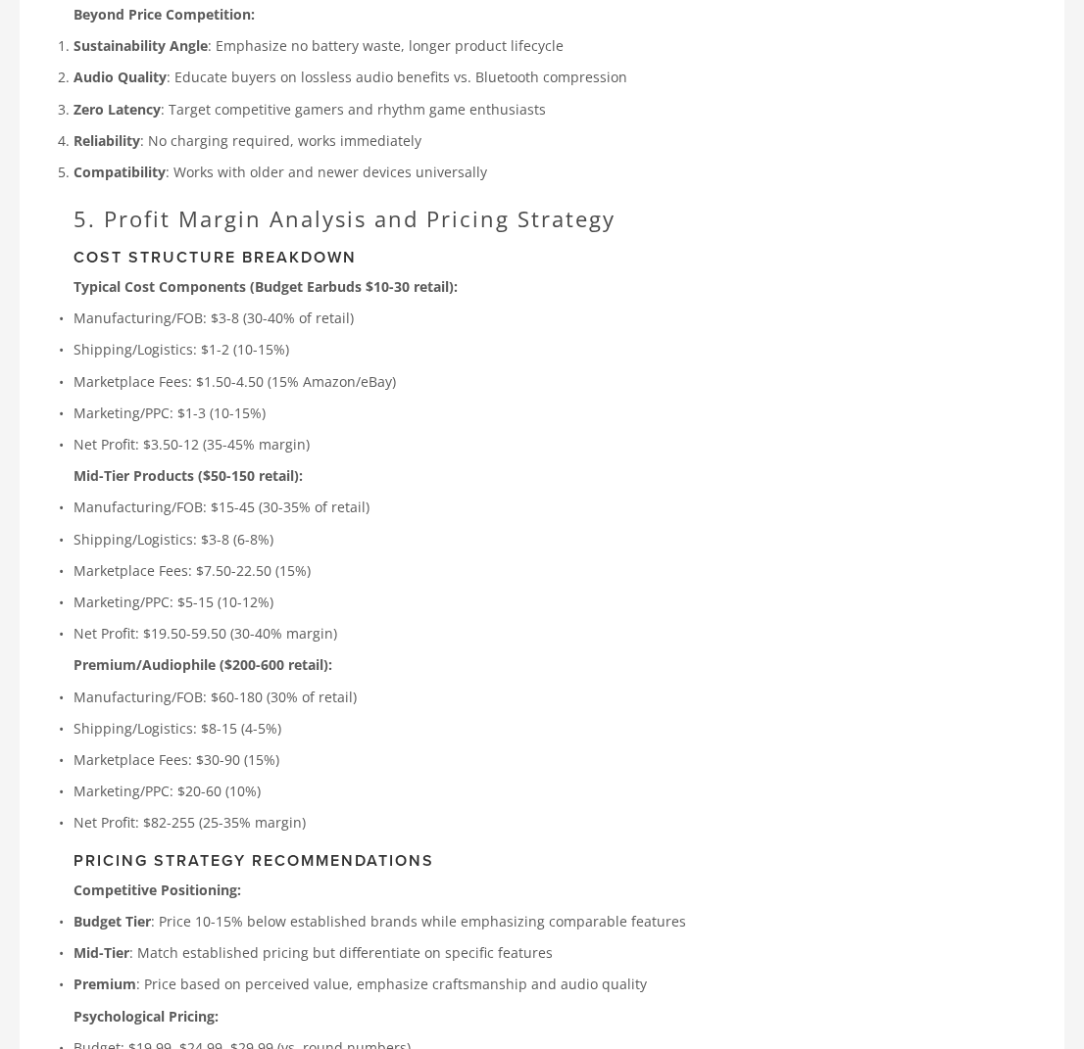
scroll to position [9335, 0]
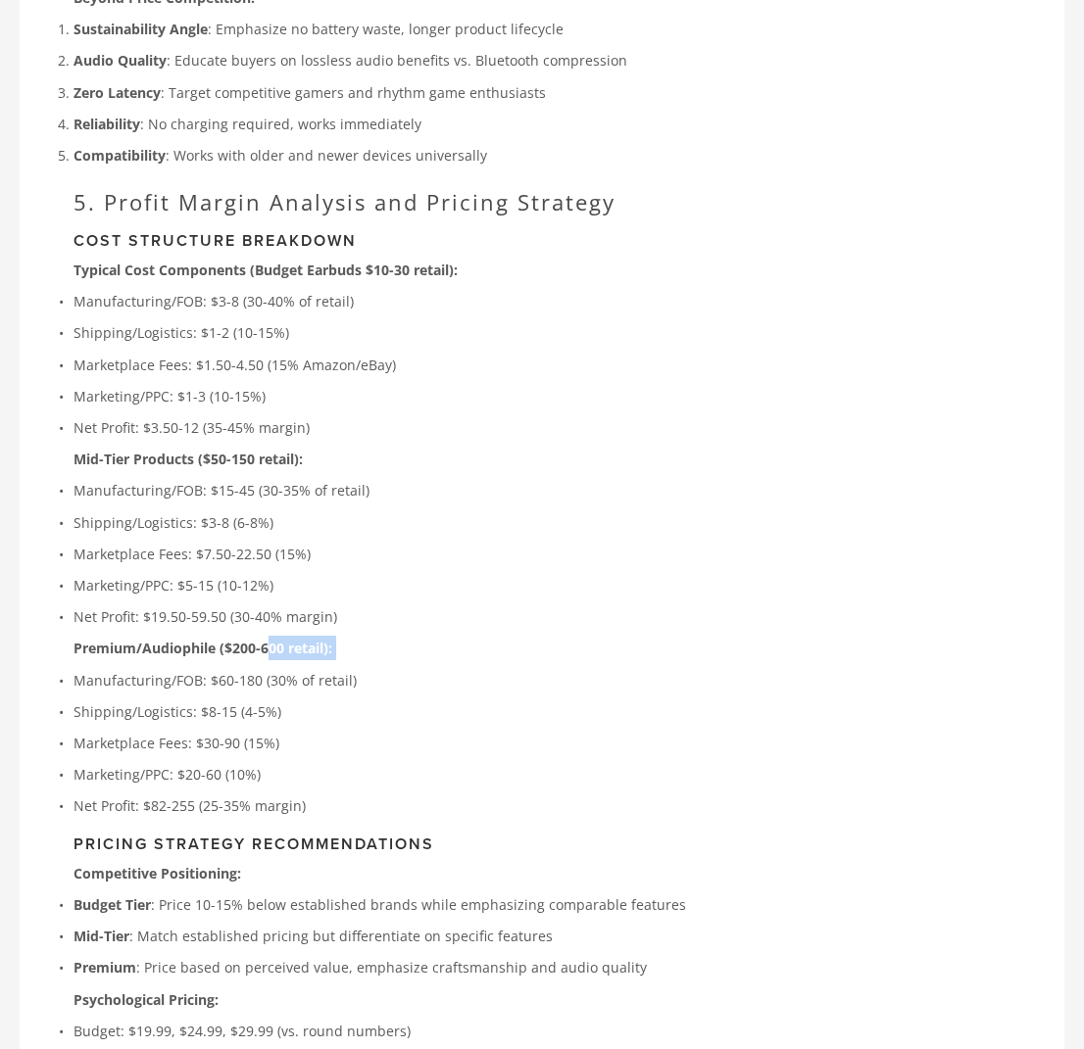
drag, startPoint x: 88, startPoint y: 473, endPoint x: 270, endPoint y: 457, distance: 183.0
click at [270, 639] on strong "Premium/Audiophile ($200-600 retail):" at bounding box center [202, 648] width 259 height 19
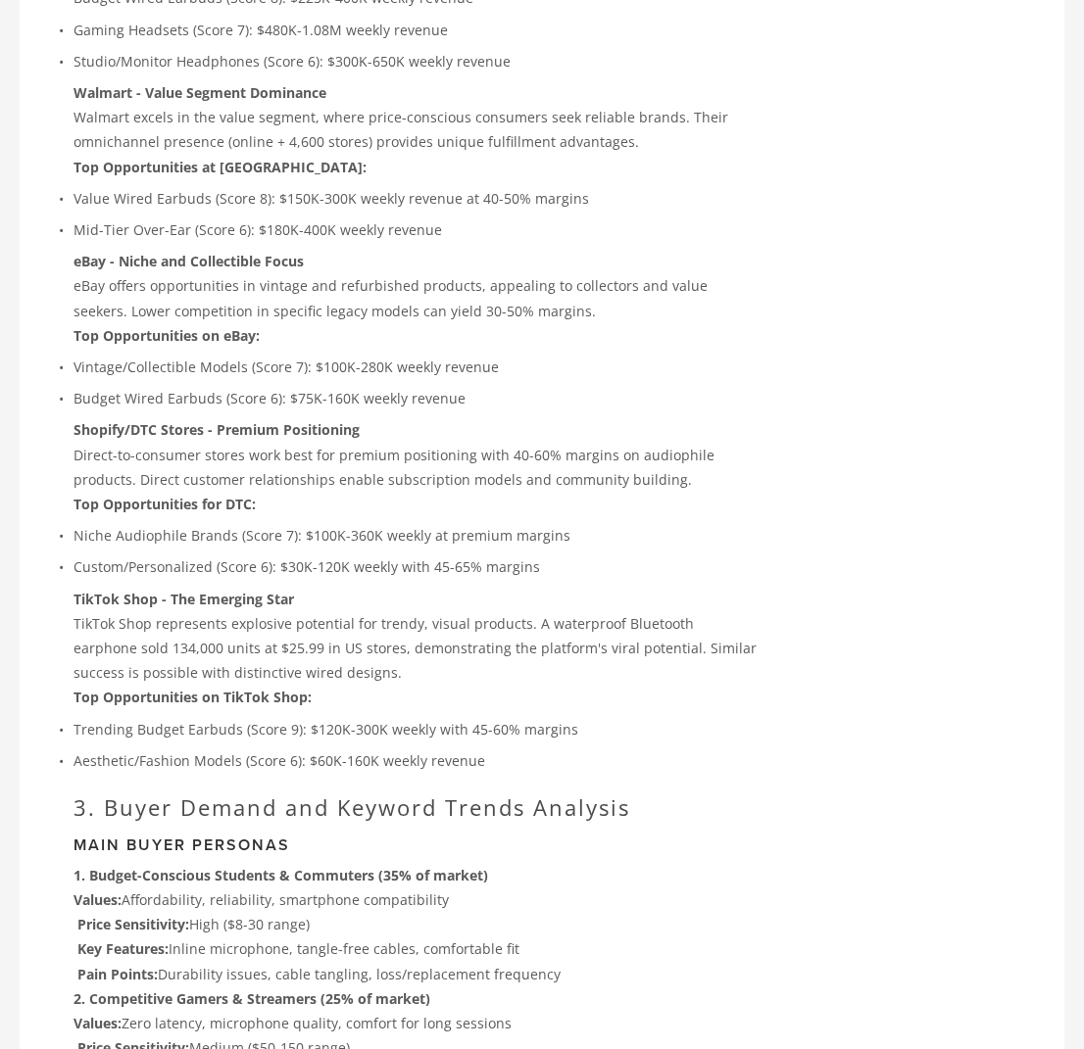
scroll to position [4847, 0]
